Goal: Task Accomplishment & Management: Use online tool/utility

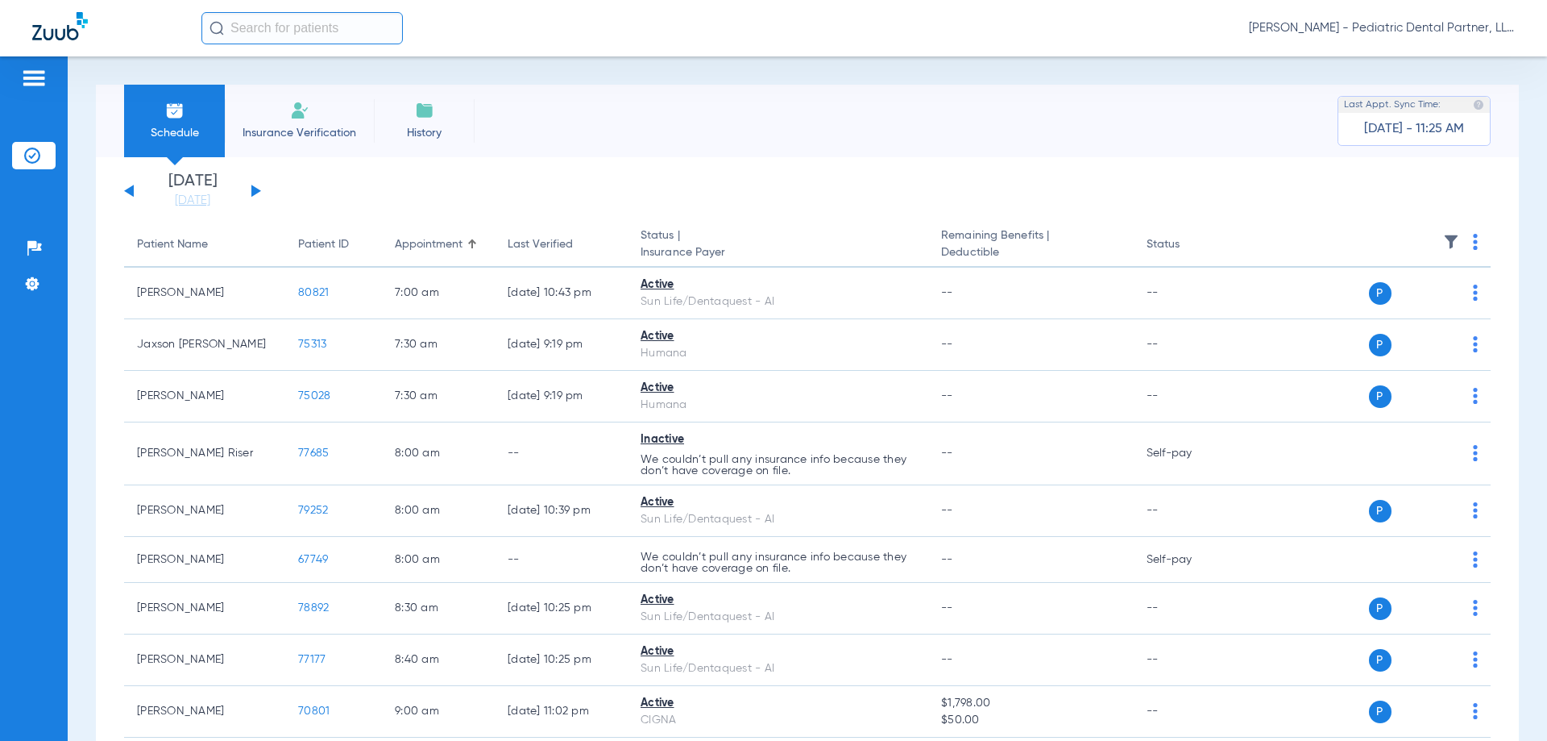
click at [256, 188] on button at bounding box center [256, 191] width 10 height 12
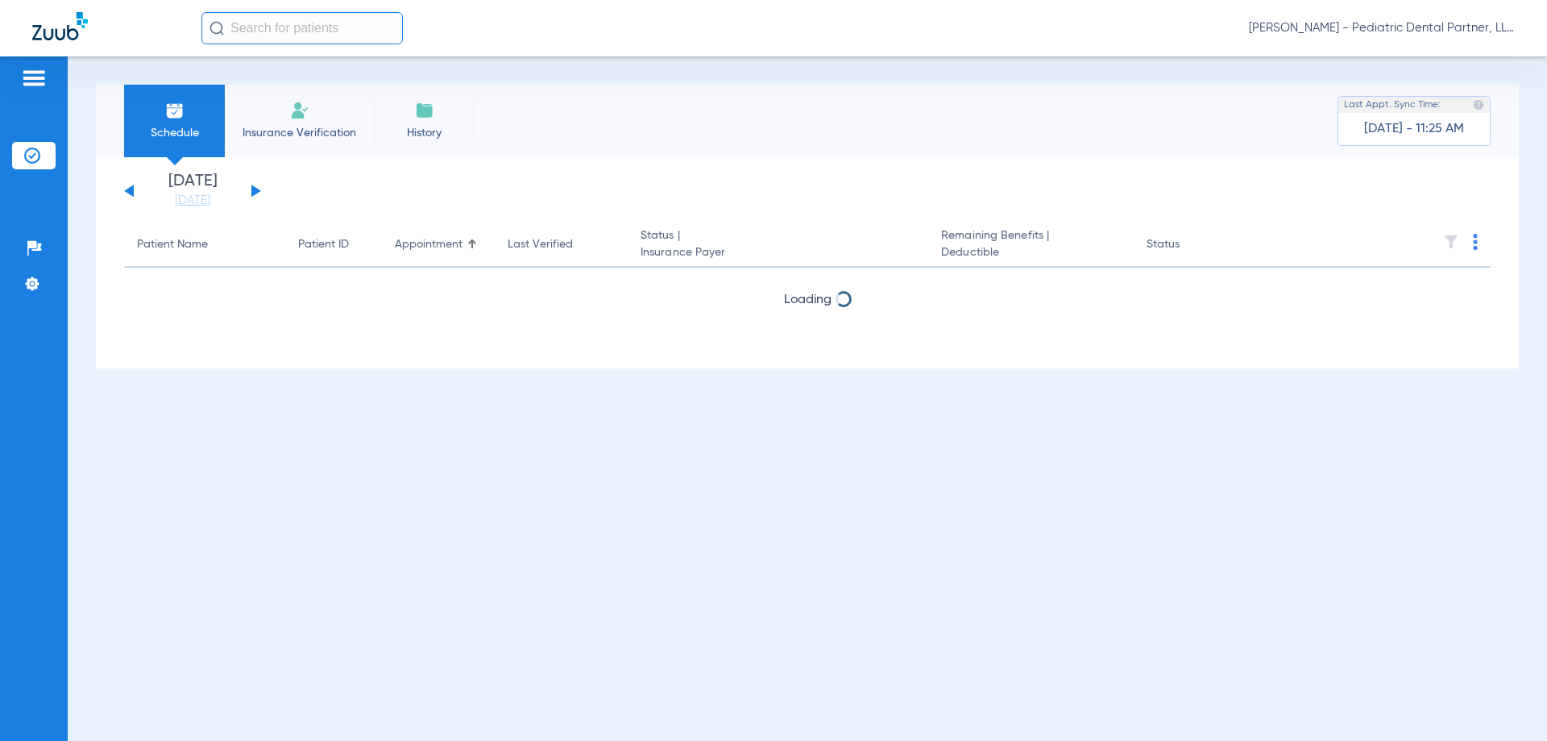
click at [256, 188] on button at bounding box center [256, 191] width 10 height 12
click at [256, 189] on button at bounding box center [256, 191] width 10 height 12
click at [255, 189] on button at bounding box center [256, 191] width 10 height 12
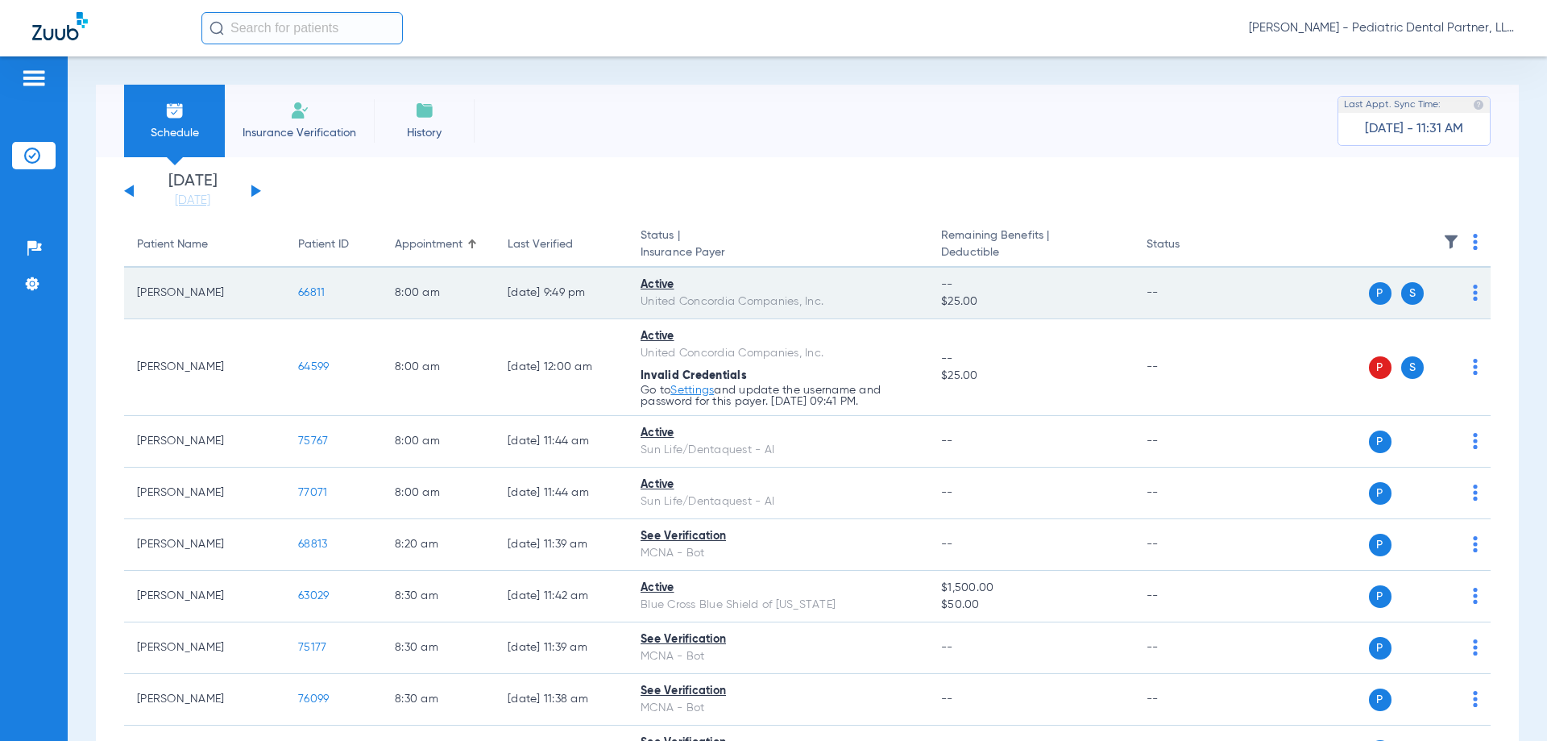
click at [315, 293] on span "66811" at bounding box center [311, 292] width 27 height 11
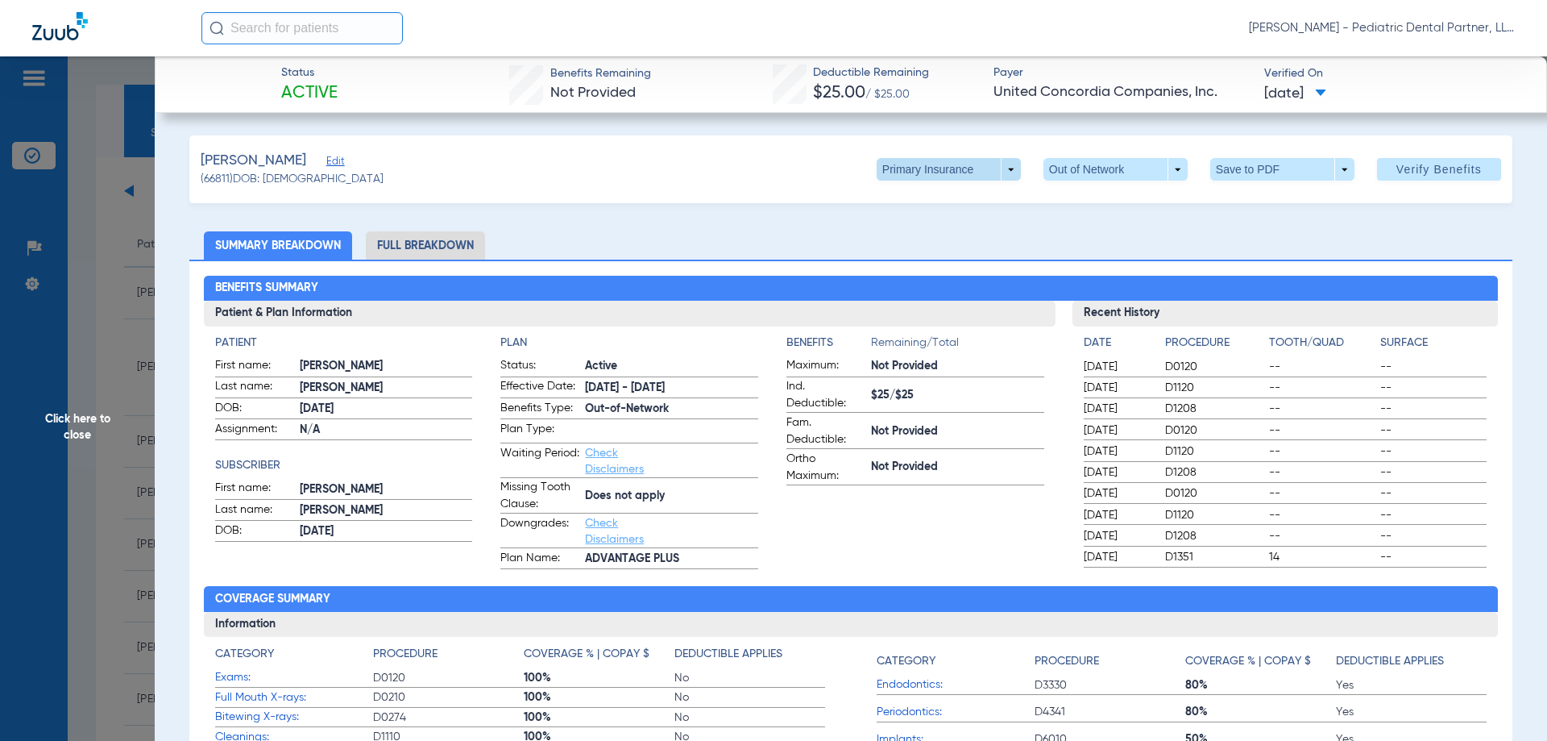
click at [995, 168] on span at bounding box center [949, 169] width 144 height 23
click at [945, 231] on span "Secondary Insurance" at bounding box center [932, 233] width 106 height 11
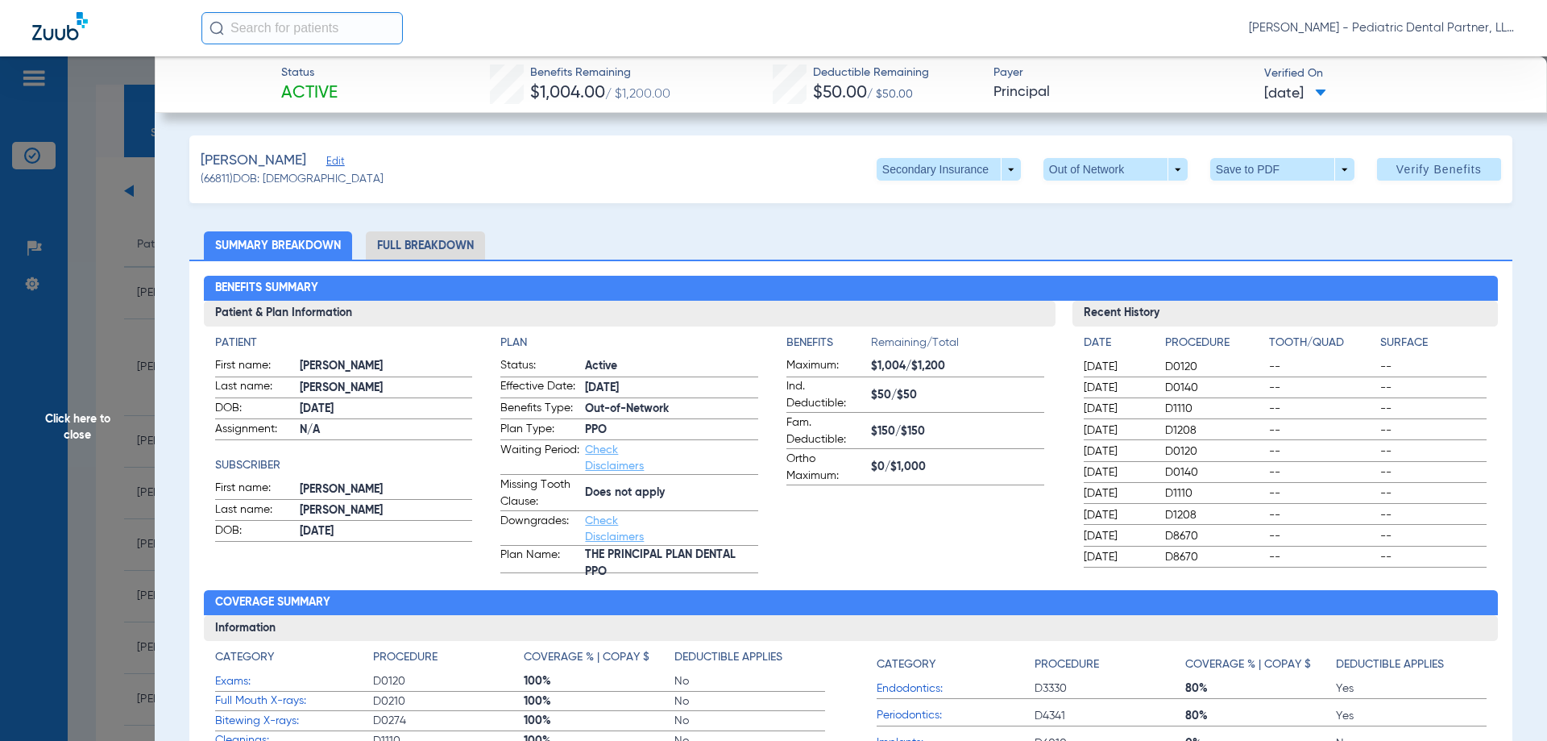
click at [72, 438] on span "Click here to close" at bounding box center [77, 426] width 155 height 741
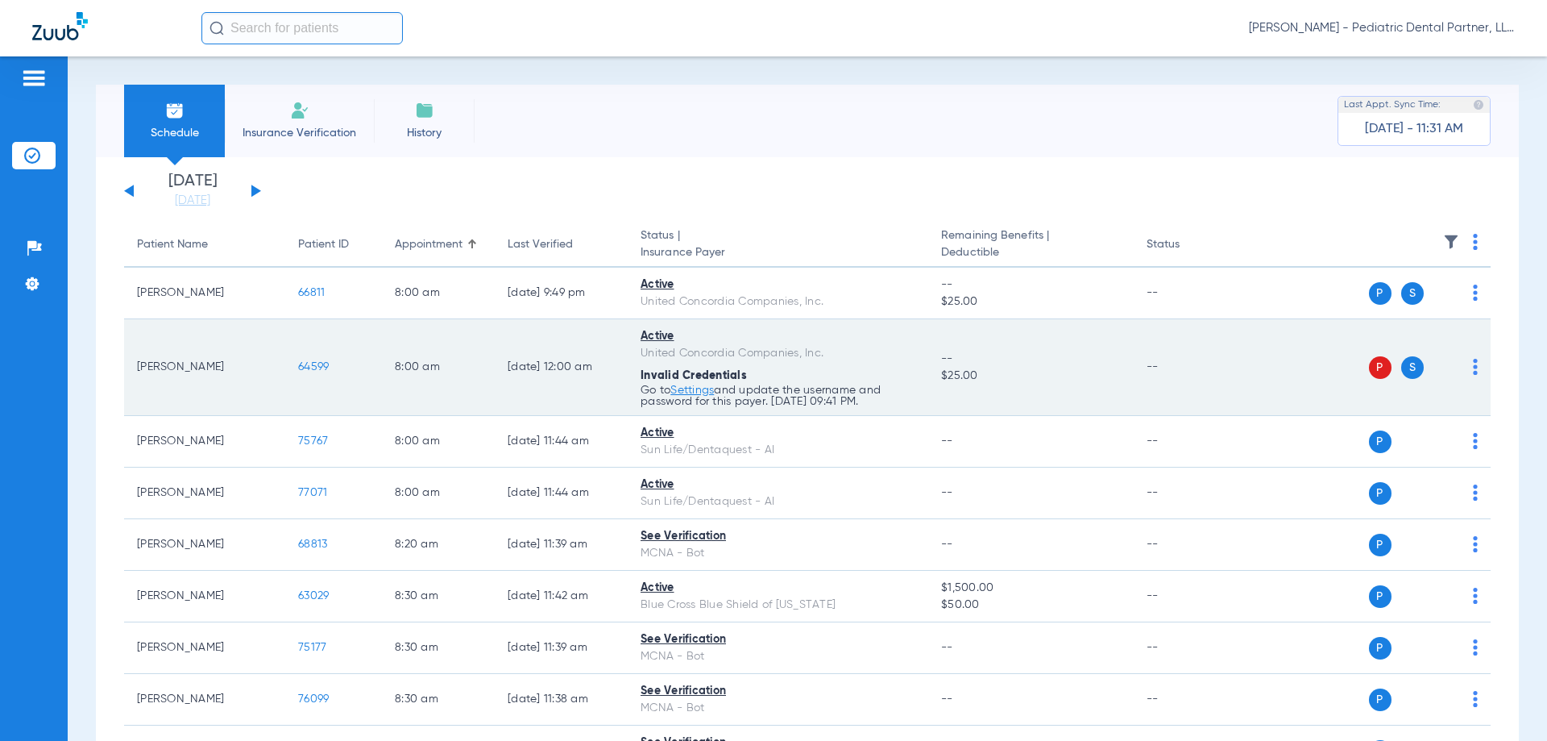
click at [312, 368] on span "64599" at bounding box center [313, 366] width 31 height 11
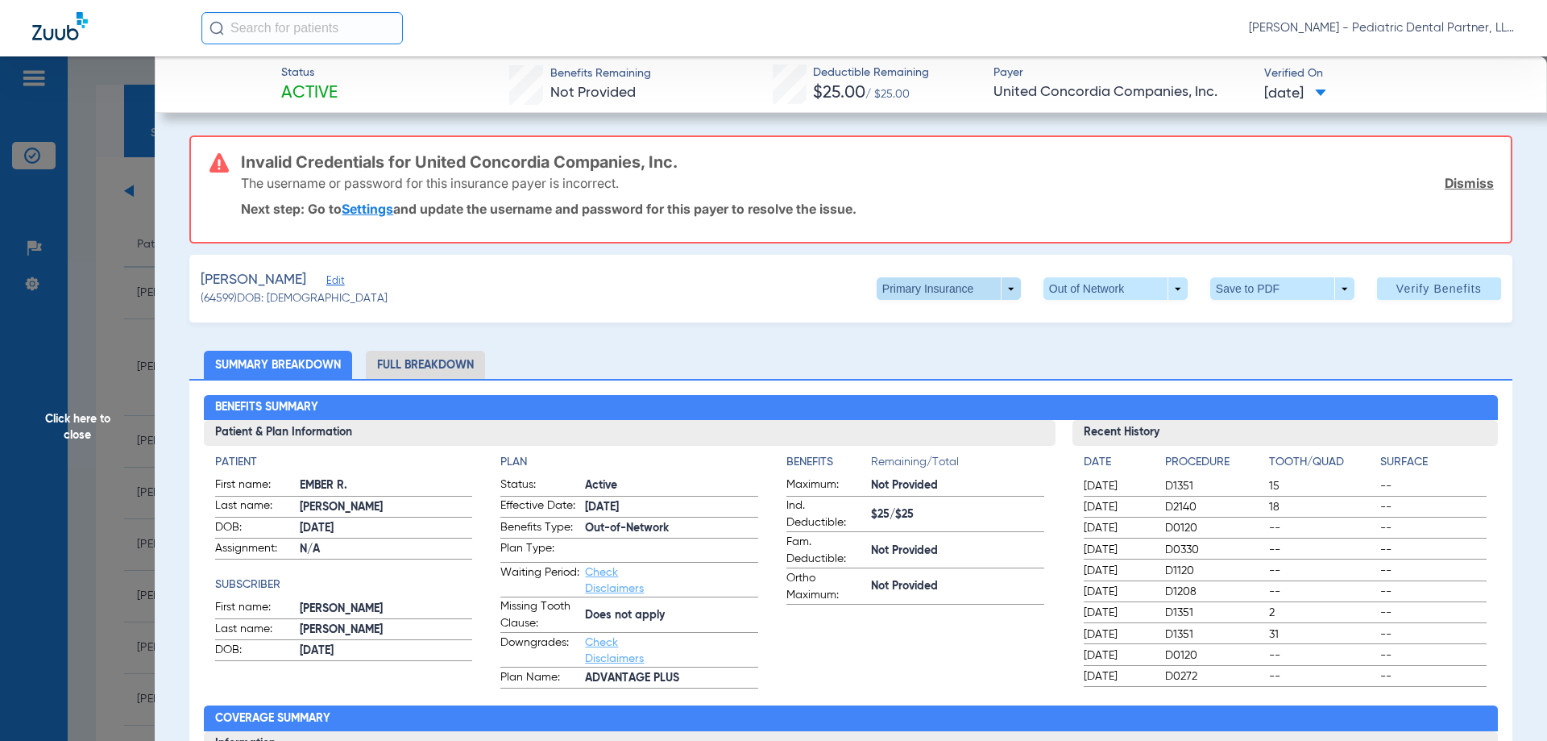
click at [1000, 286] on span at bounding box center [949, 288] width 144 height 23
click at [918, 348] on span "Secondary Insurance" at bounding box center [932, 352] width 106 height 11
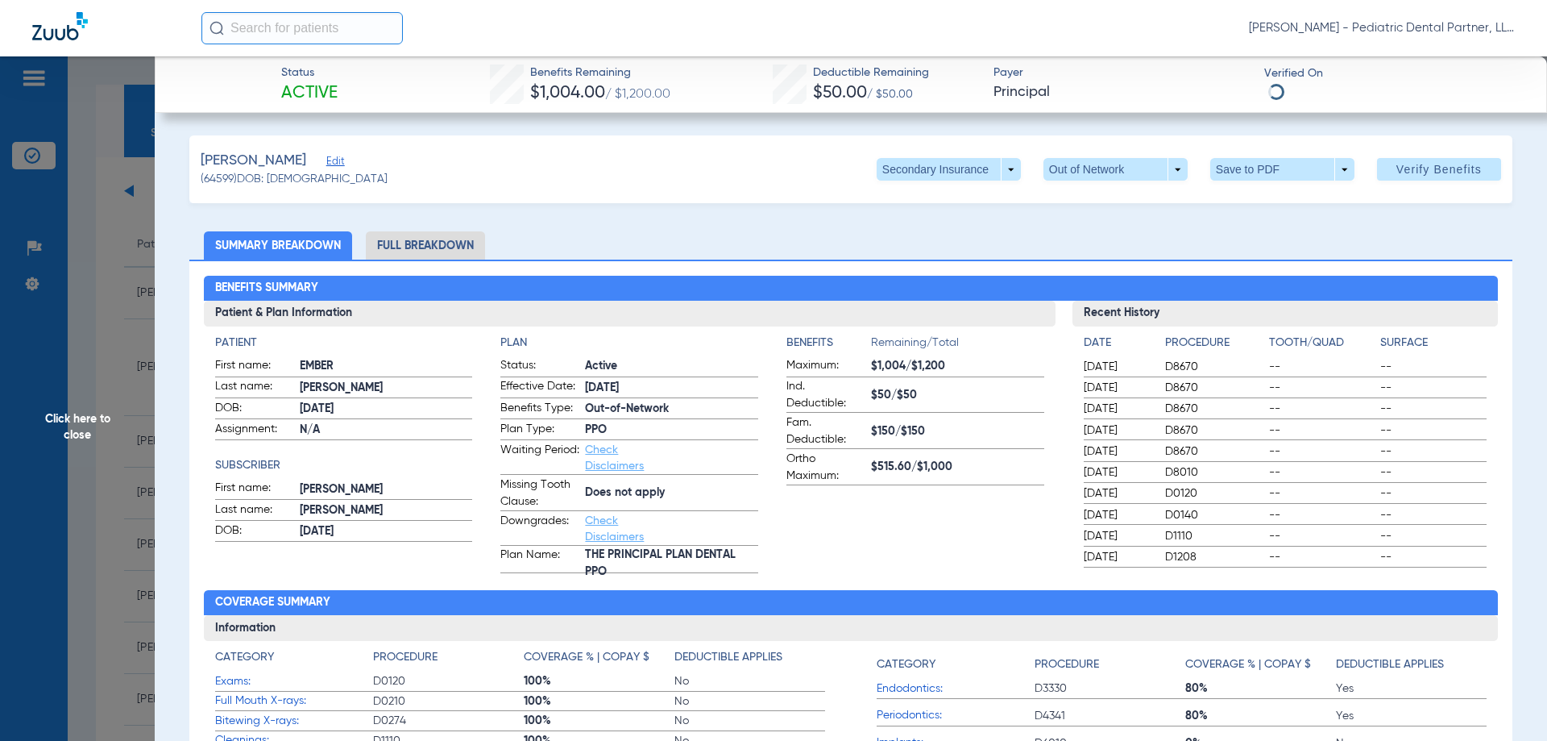
click at [77, 432] on span "Click here to close" at bounding box center [77, 426] width 155 height 741
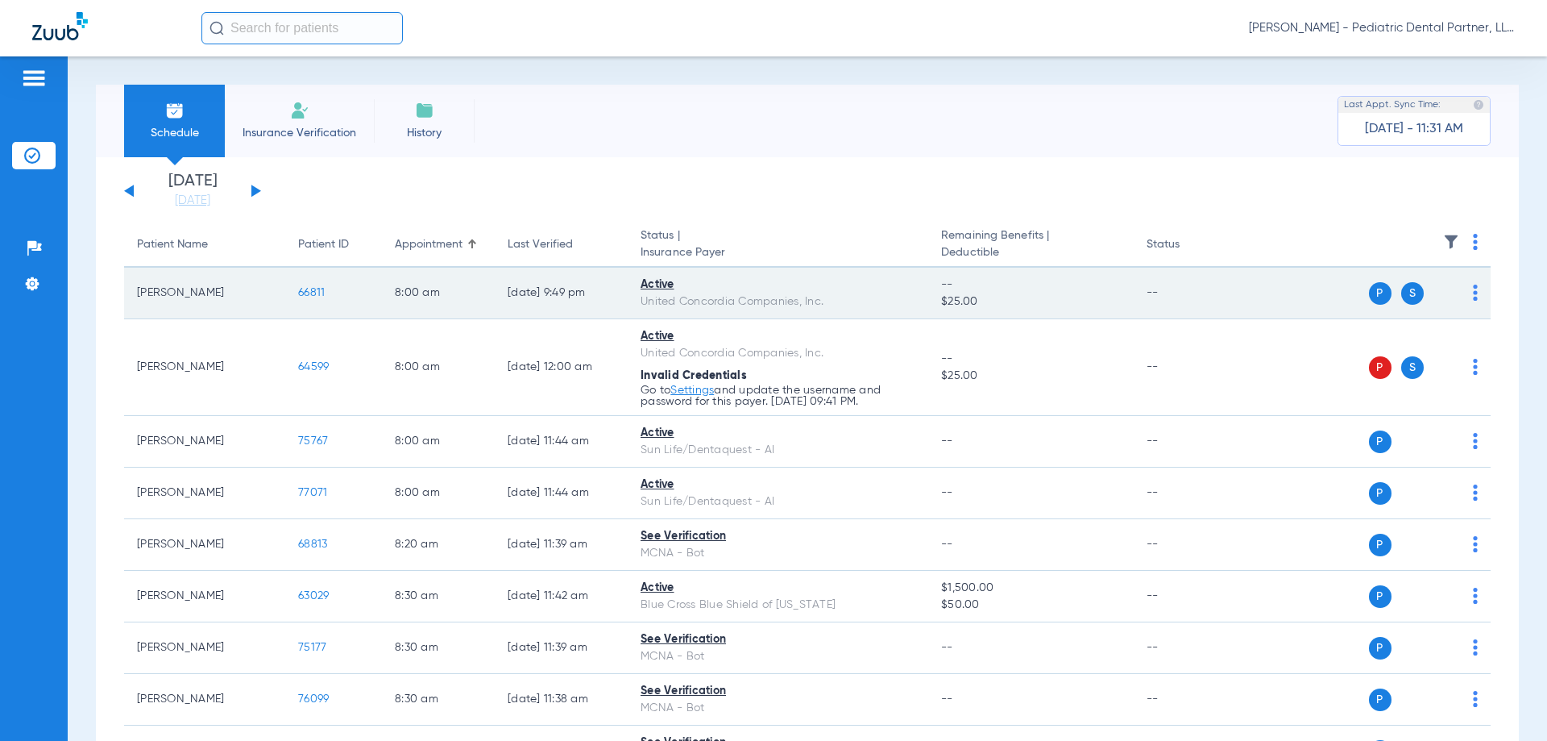
click at [304, 292] on span "66811" at bounding box center [311, 292] width 27 height 11
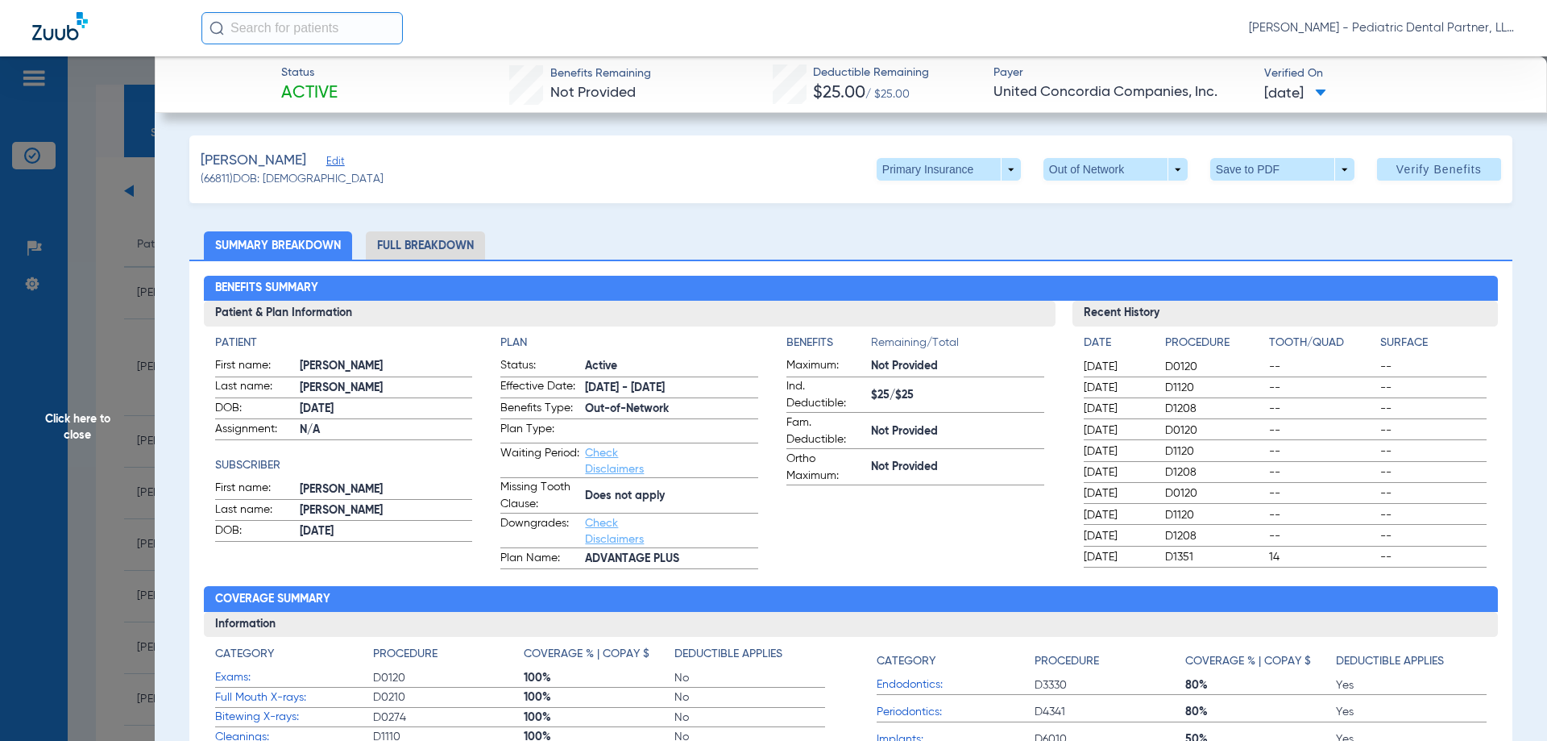
click at [69, 431] on span "Click here to close" at bounding box center [77, 426] width 155 height 741
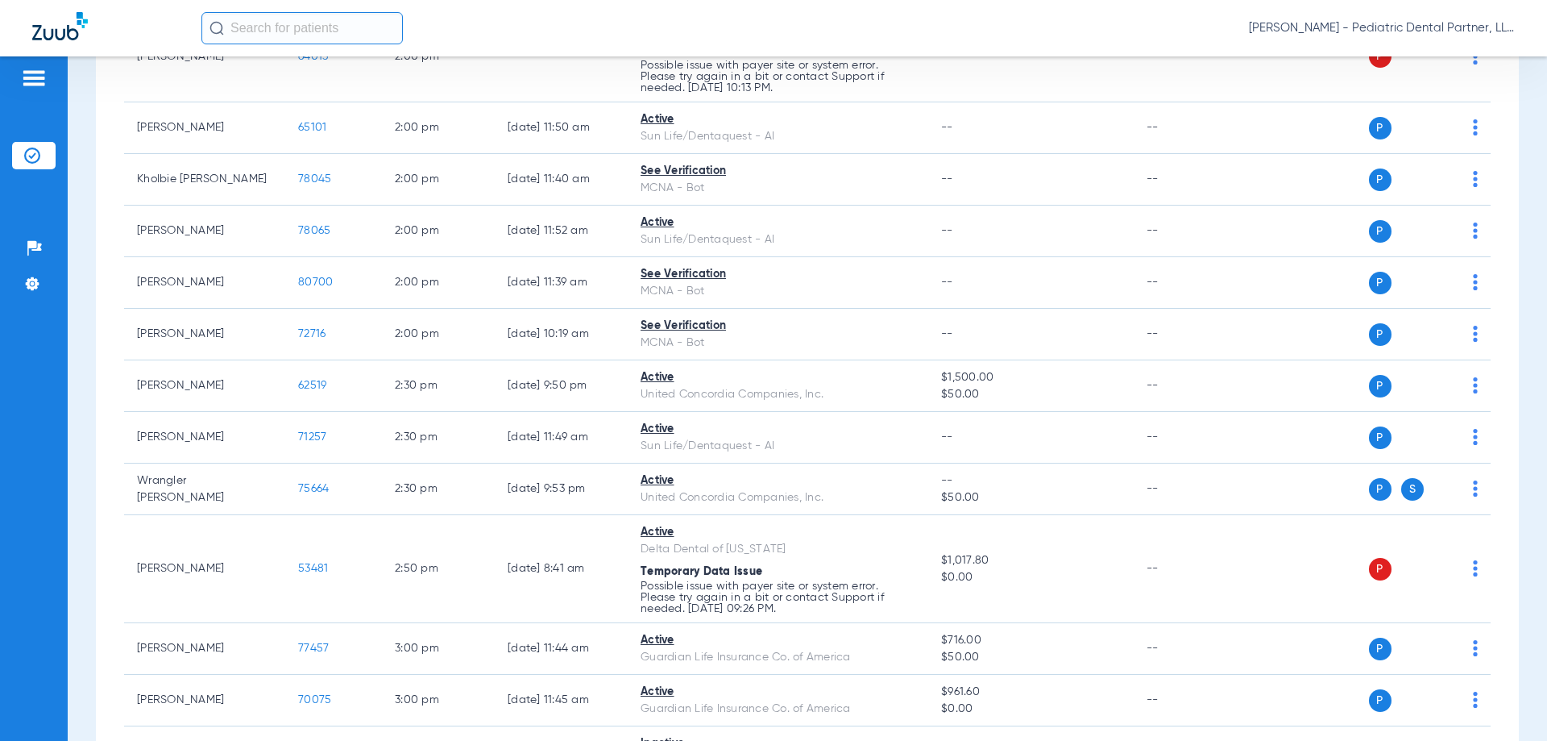
scroll to position [2096, 0]
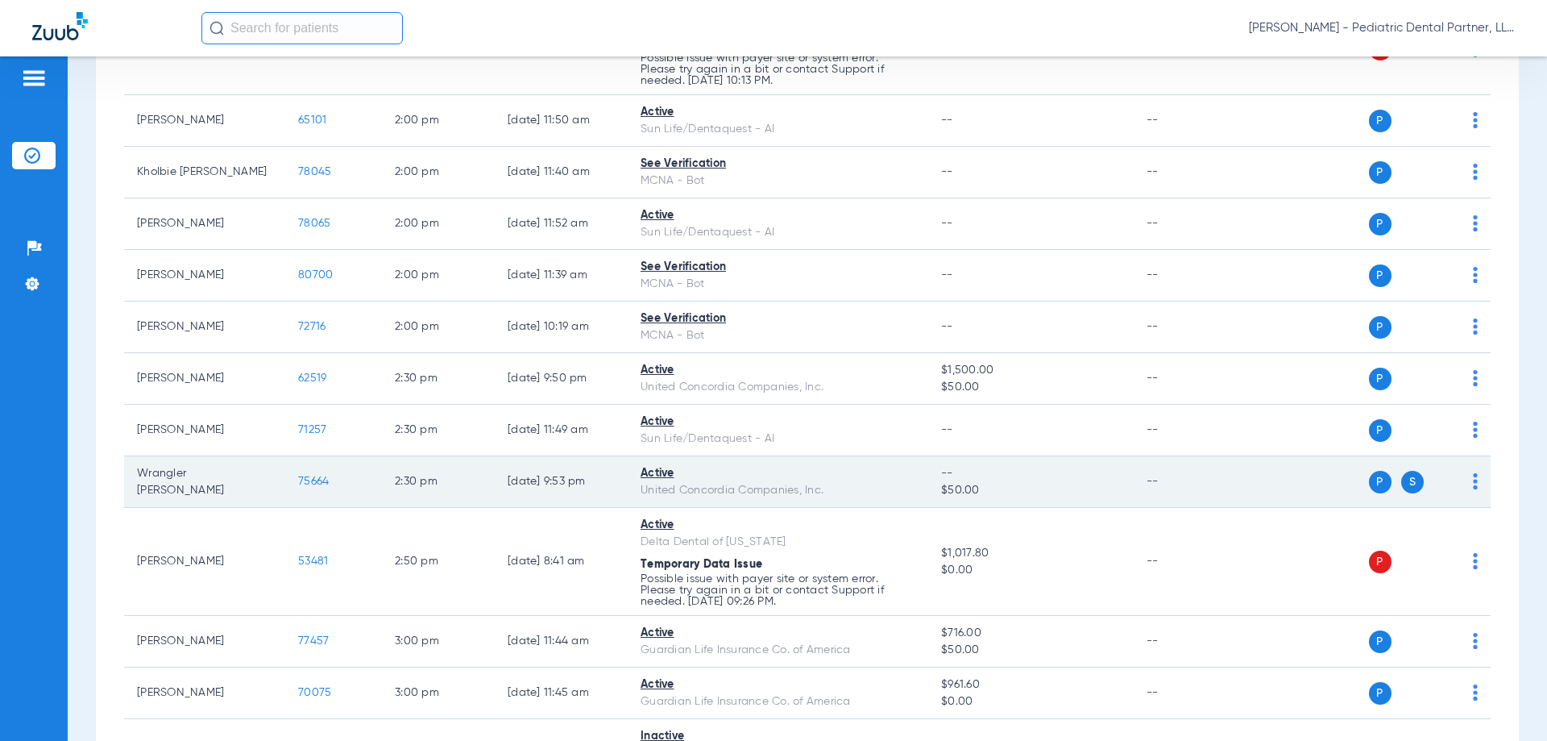
click at [326, 481] on span "75664" at bounding box center [313, 481] width 31 height 11
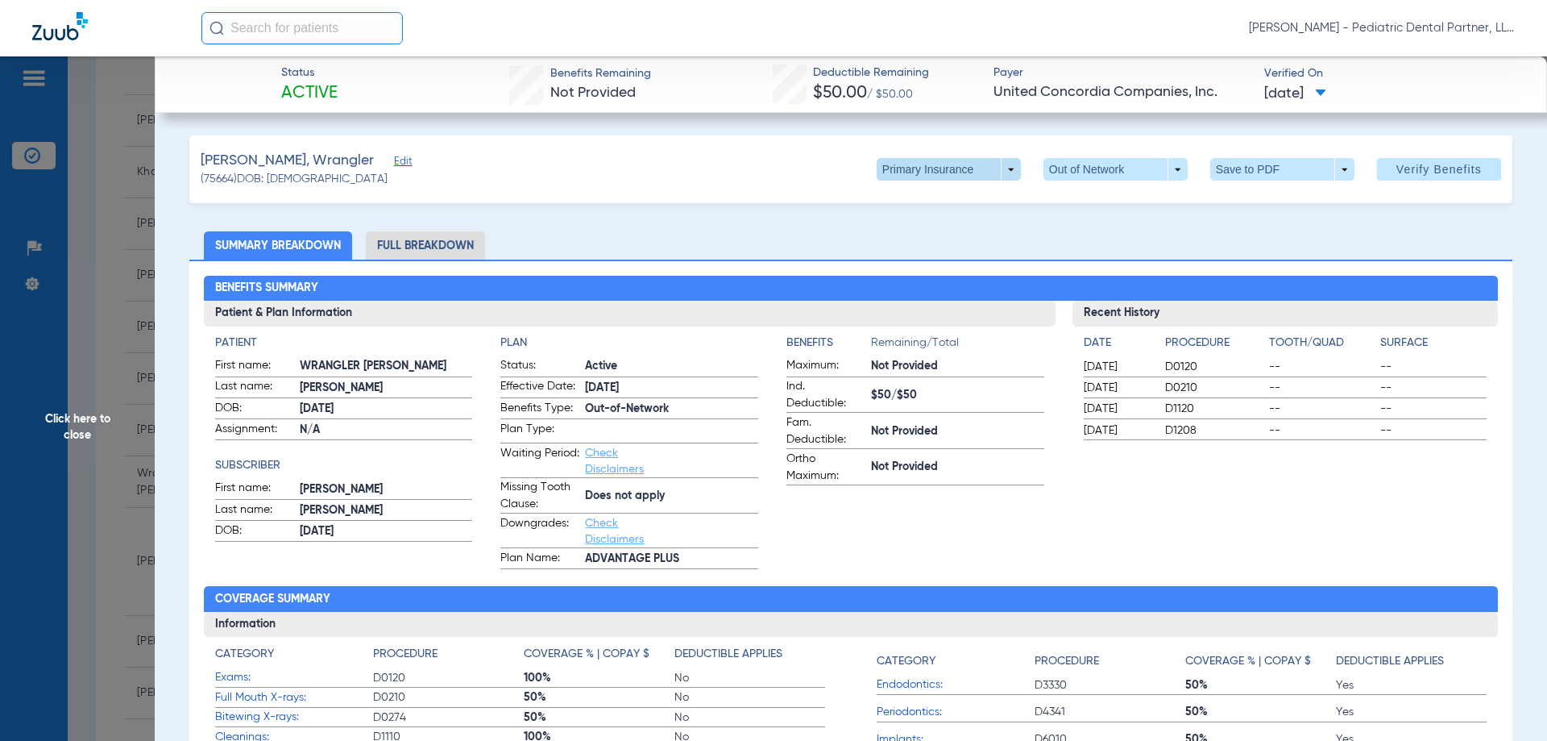
click at [997, 169] on span at bounding box center [949, 169] width 144 height 23
click at [946, 228] on span "Secondary Insurance" at bounding box center [932, 233] width 106 height 11
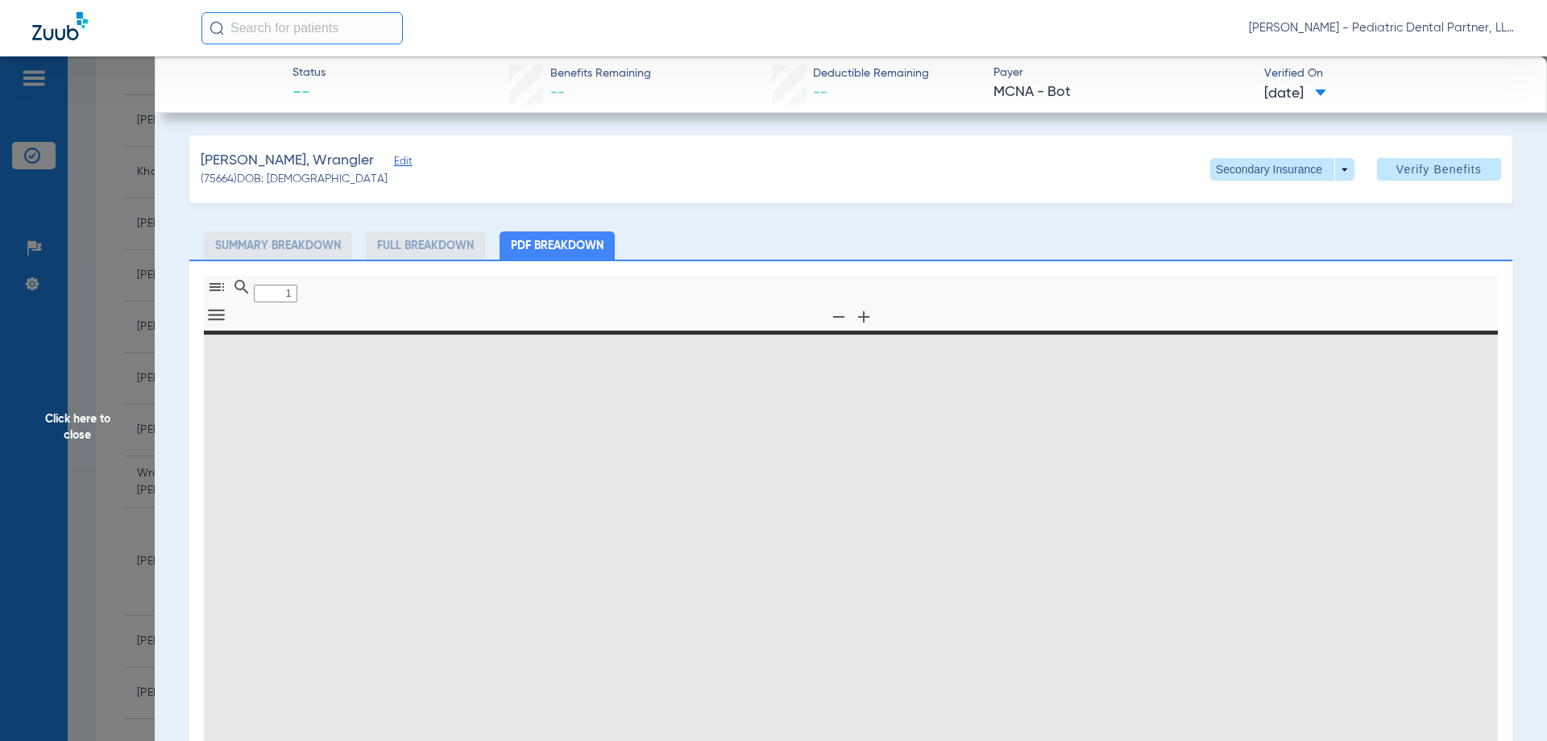
type input "0"
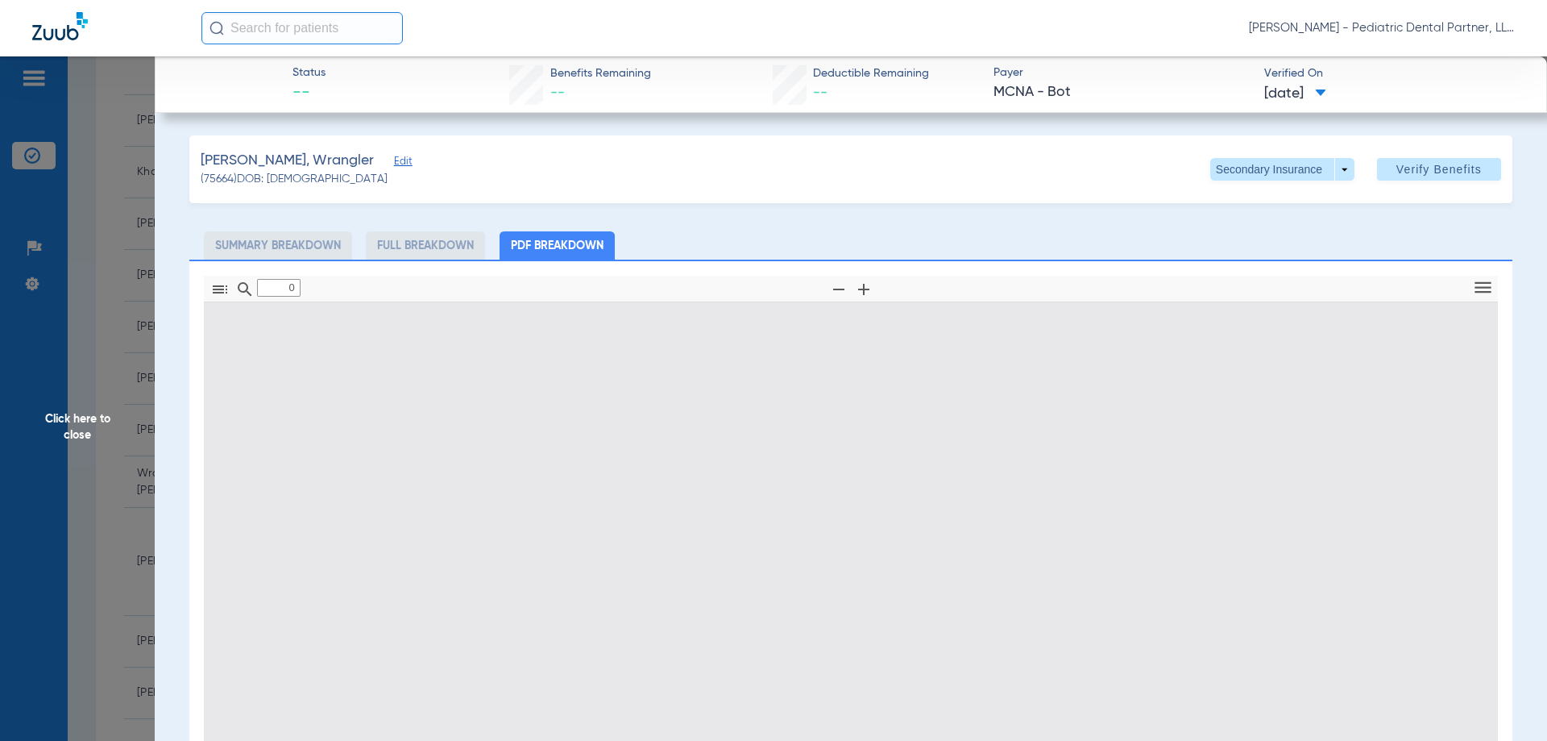
click at [80, 432] on span "Click here to close" at bounding box center [77, 426] width 155 height 741
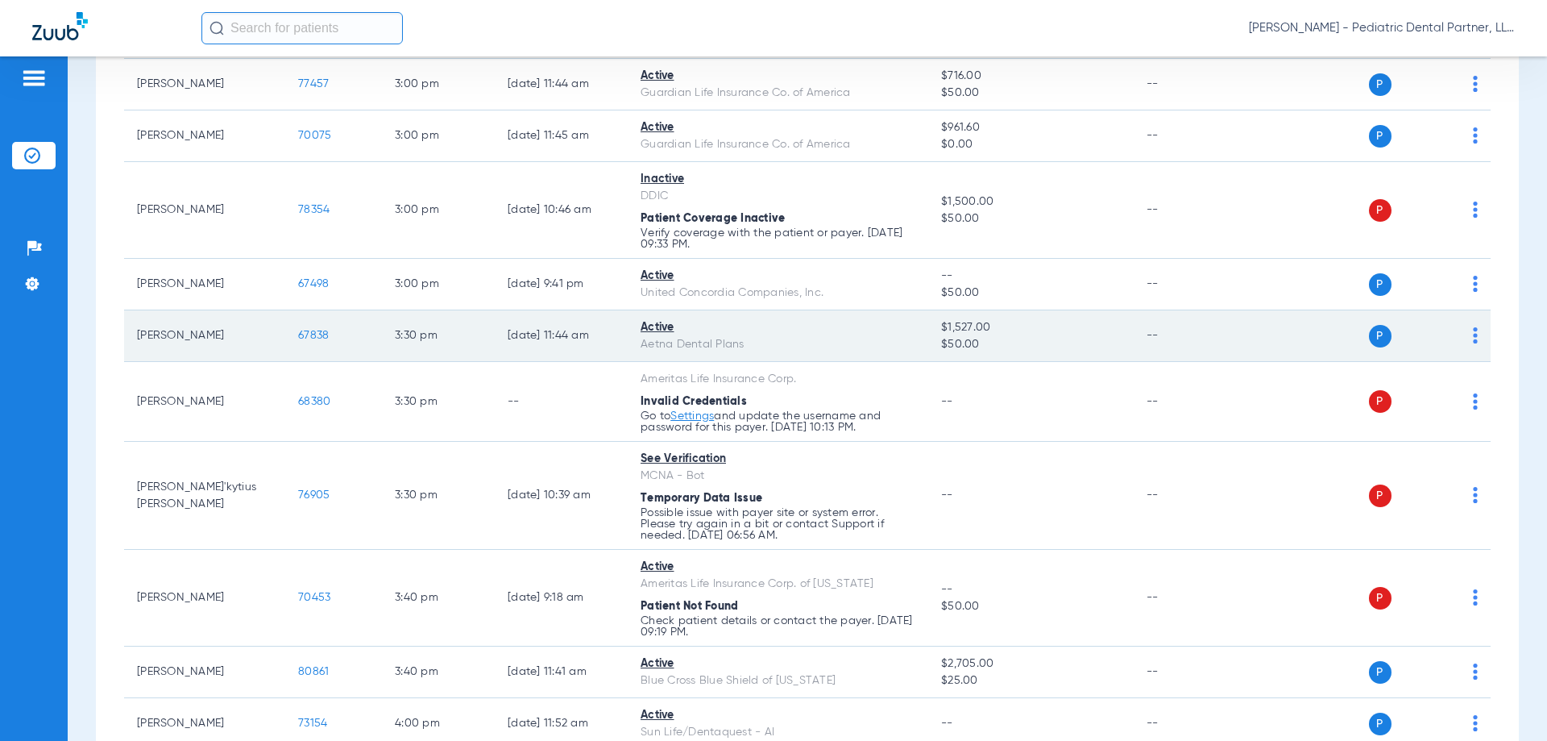
scroll to position [2626, 0]
